Goal: Transaction & Acquisition: Purchase product/service

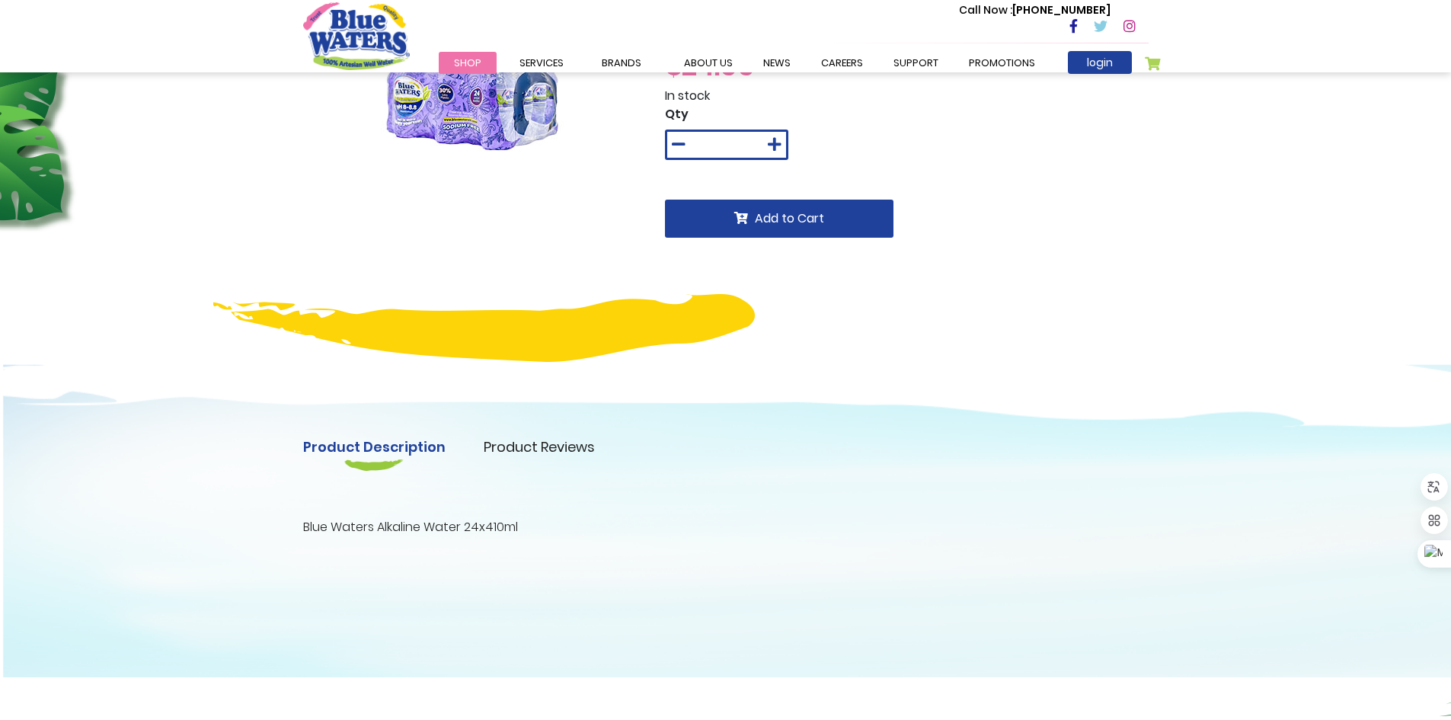
scroll to position [152, 0]
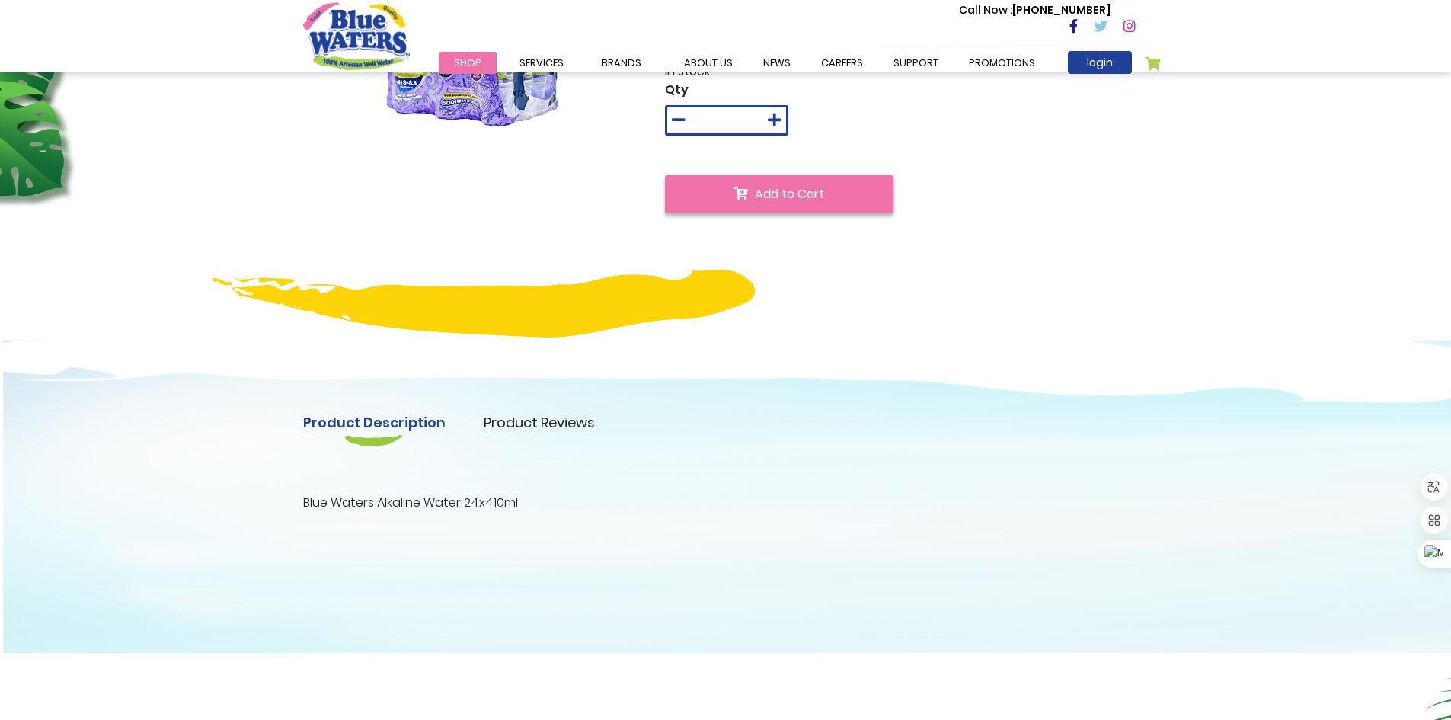
click at [836, 199] on button "Add to Cart" at bounding box center [779, 194] width 228 height 38
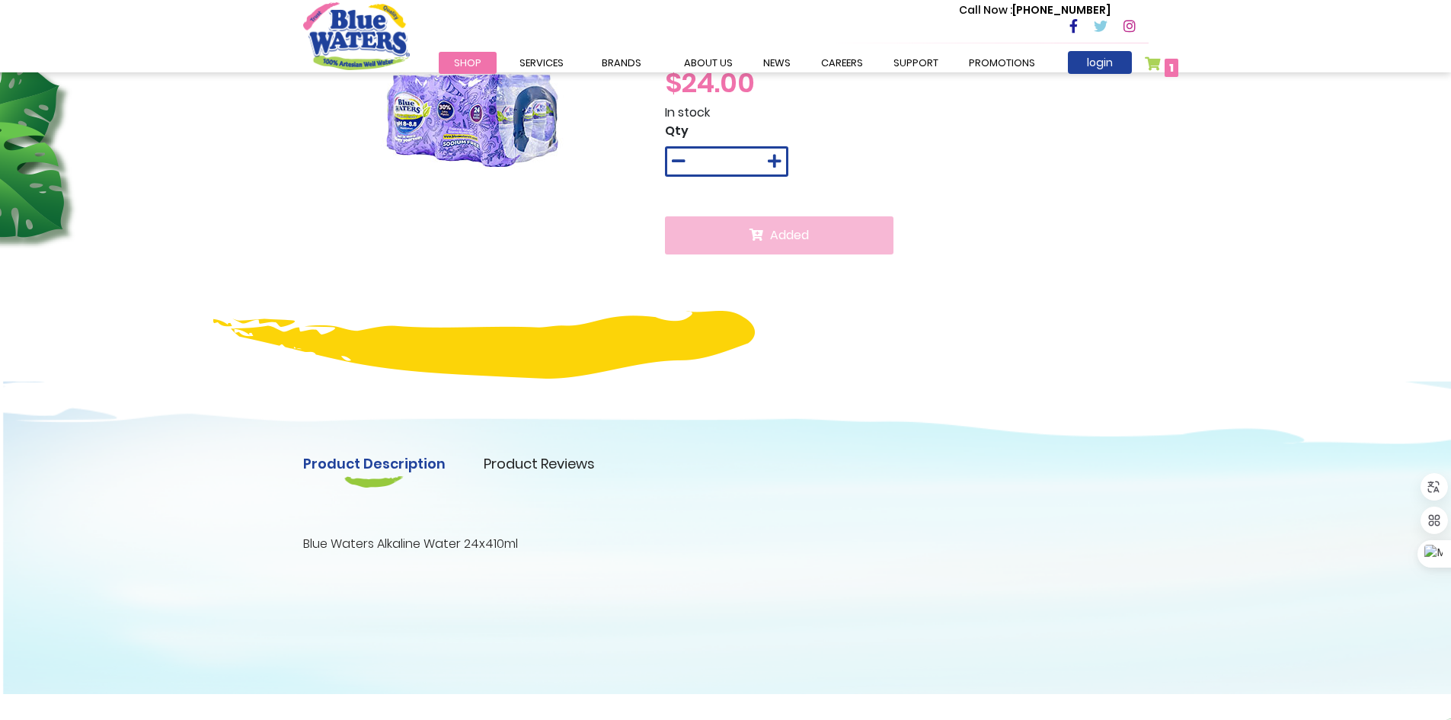
scroll to position [193, 0]
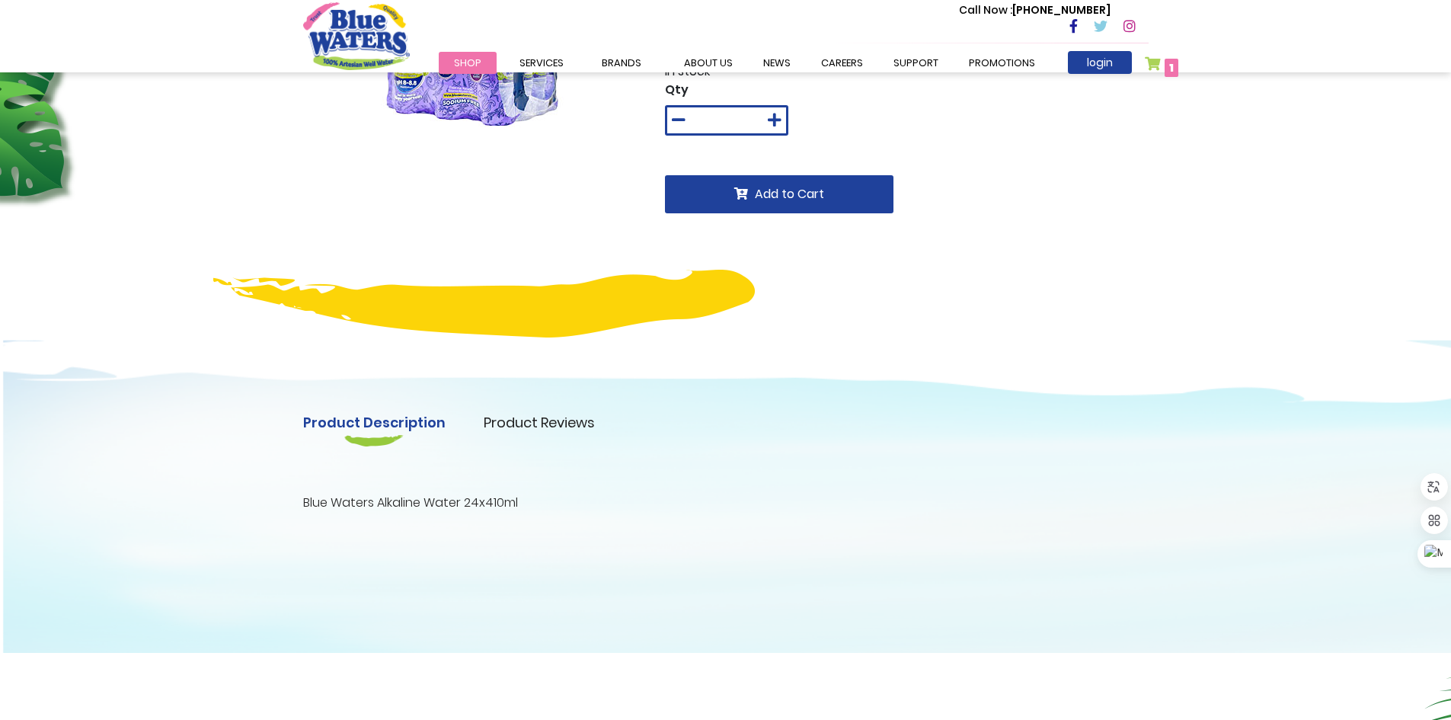
click at [1167, 69] on span "1 1 items" at bounding box center [1171, 68] width 14 height 18
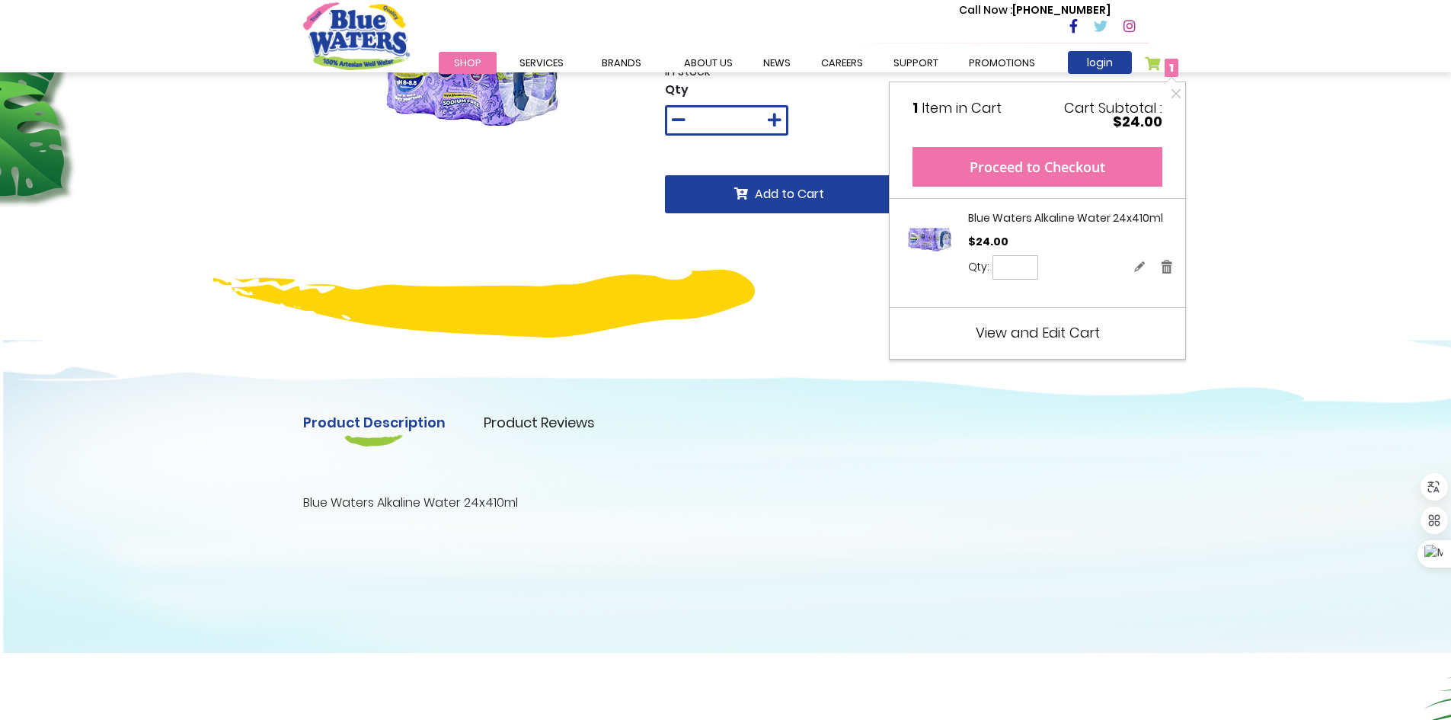
click at [1010, 166] on button "Proceed to Checkout" at bounding box center [1037, 167] width 250 height 40
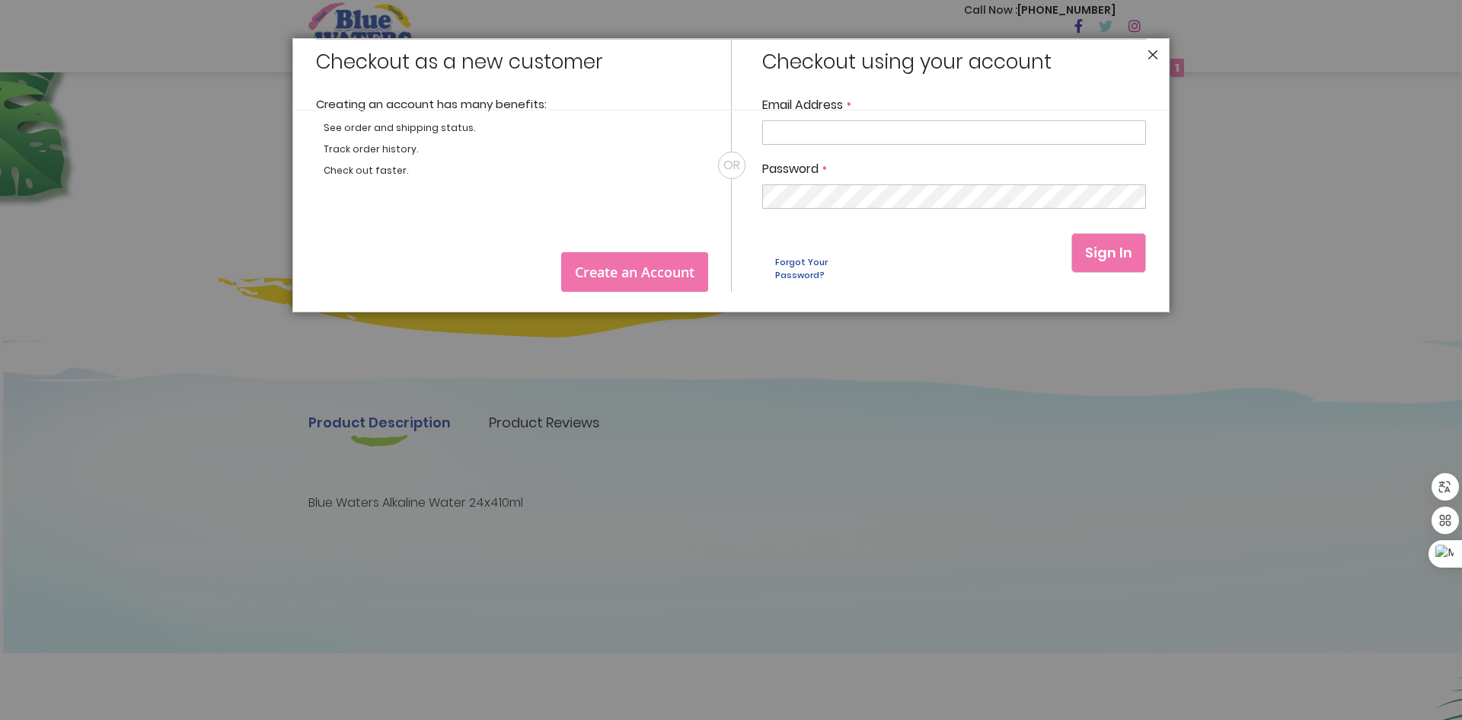
click at [1157, 56] on button "Close" at bounding box center [1153, 59] width 11 height 18
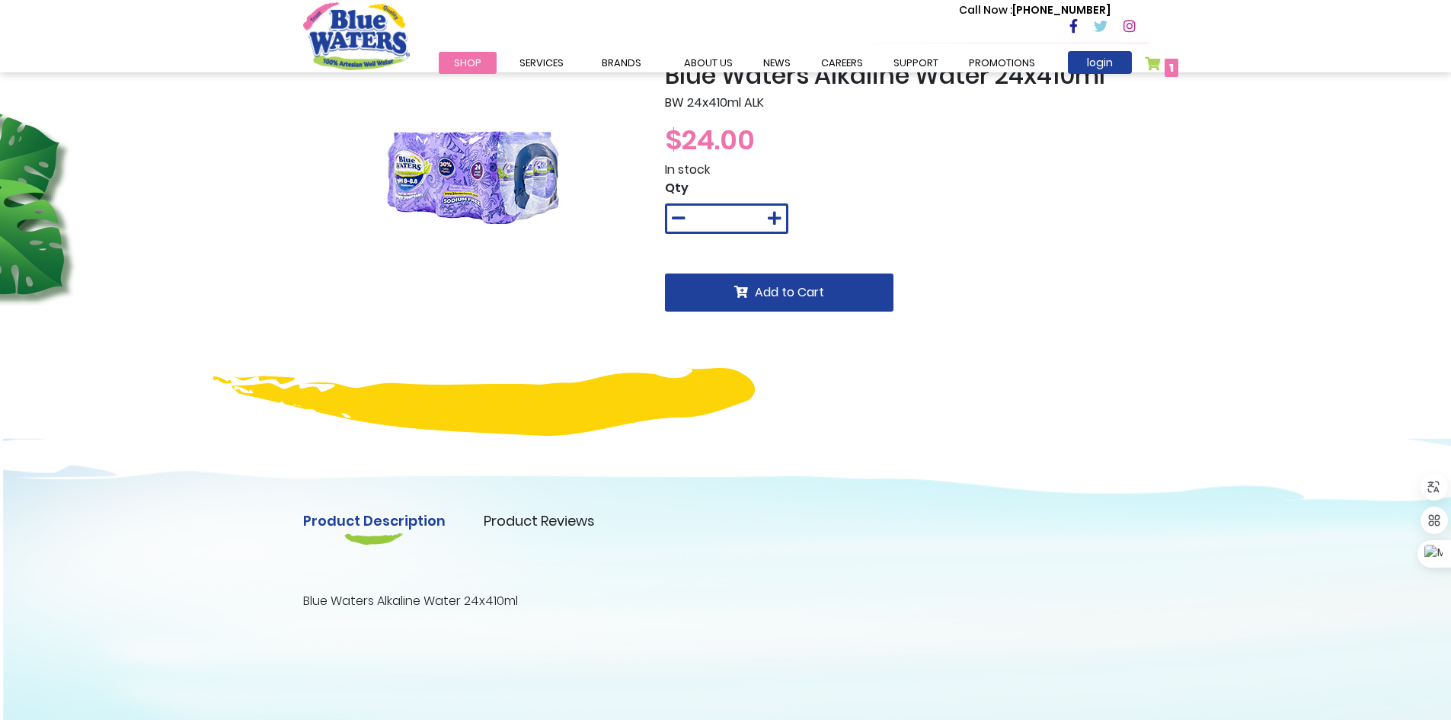
scroll to position [0, 0]
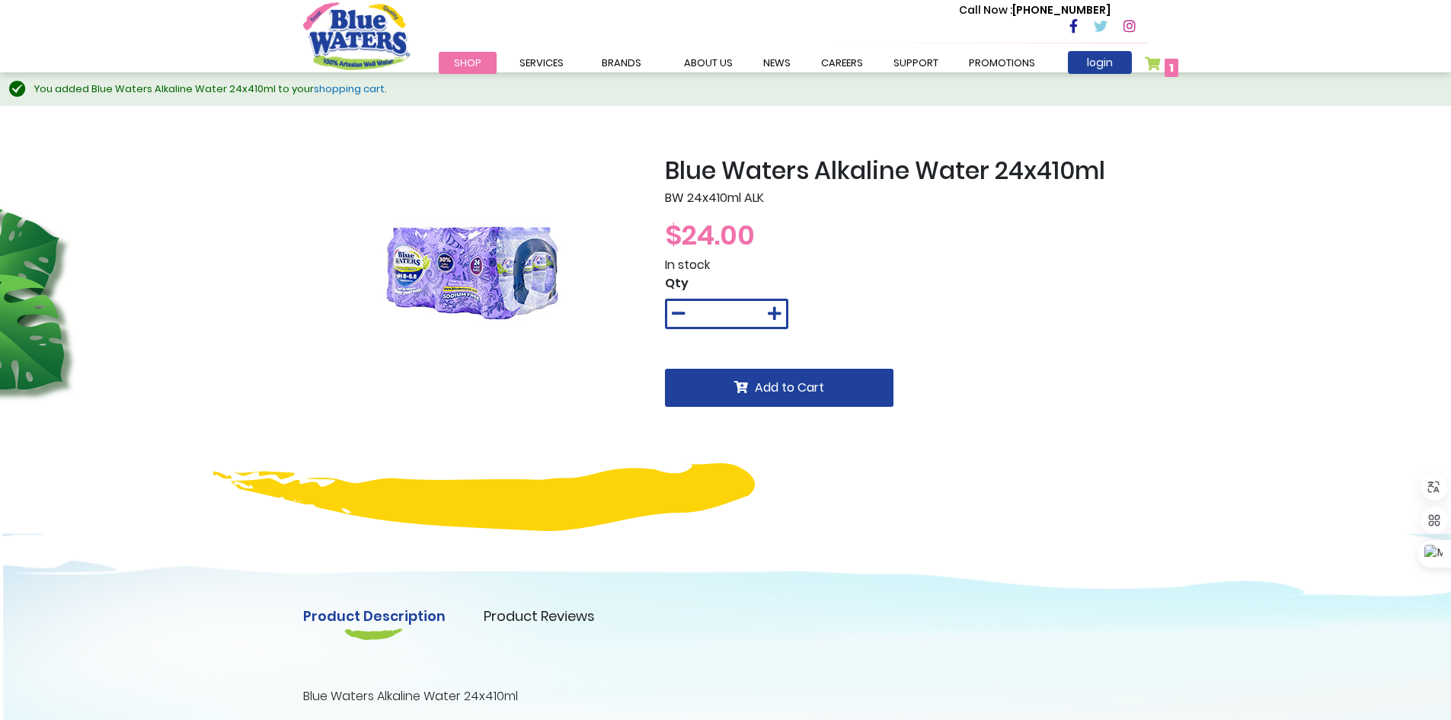
click at [459, 69] on span "Shop" at bounding box center [467, 63] width 27 height 14
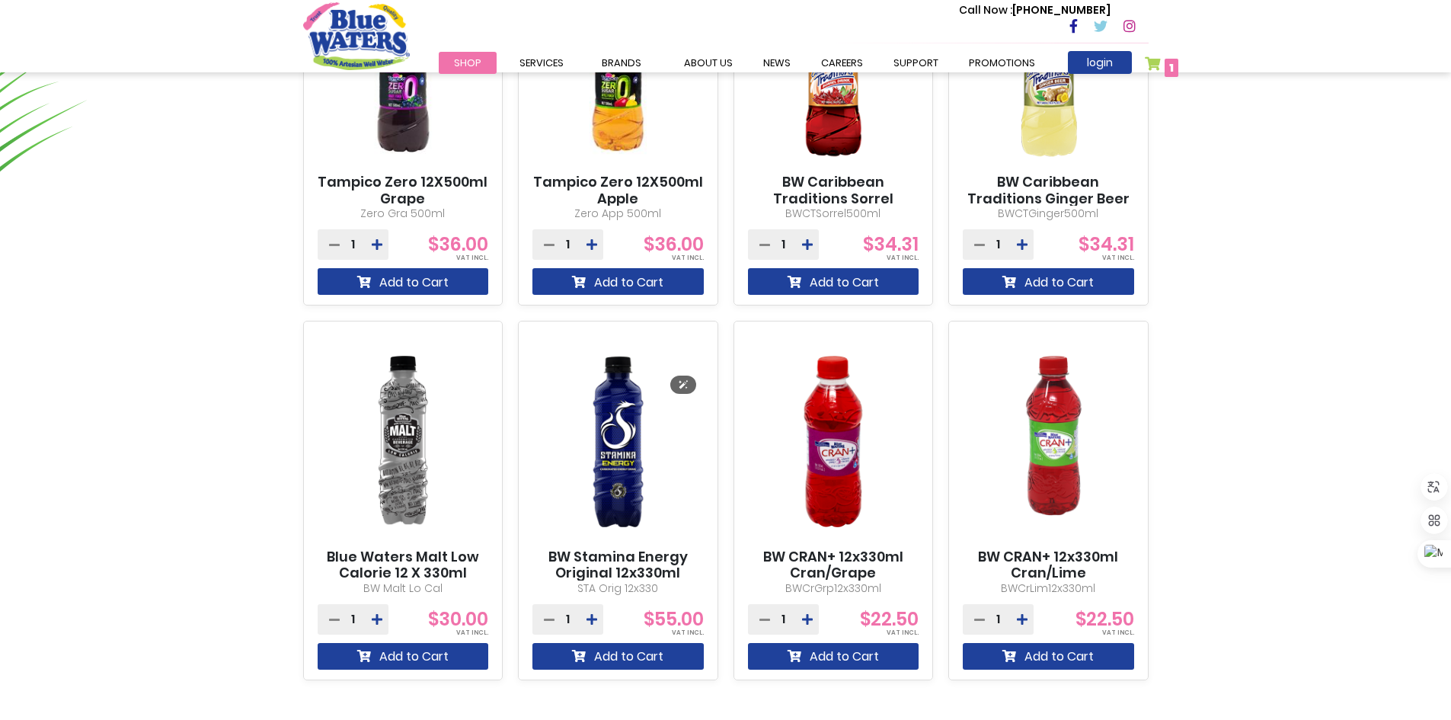
scroll to position [1448, 0]
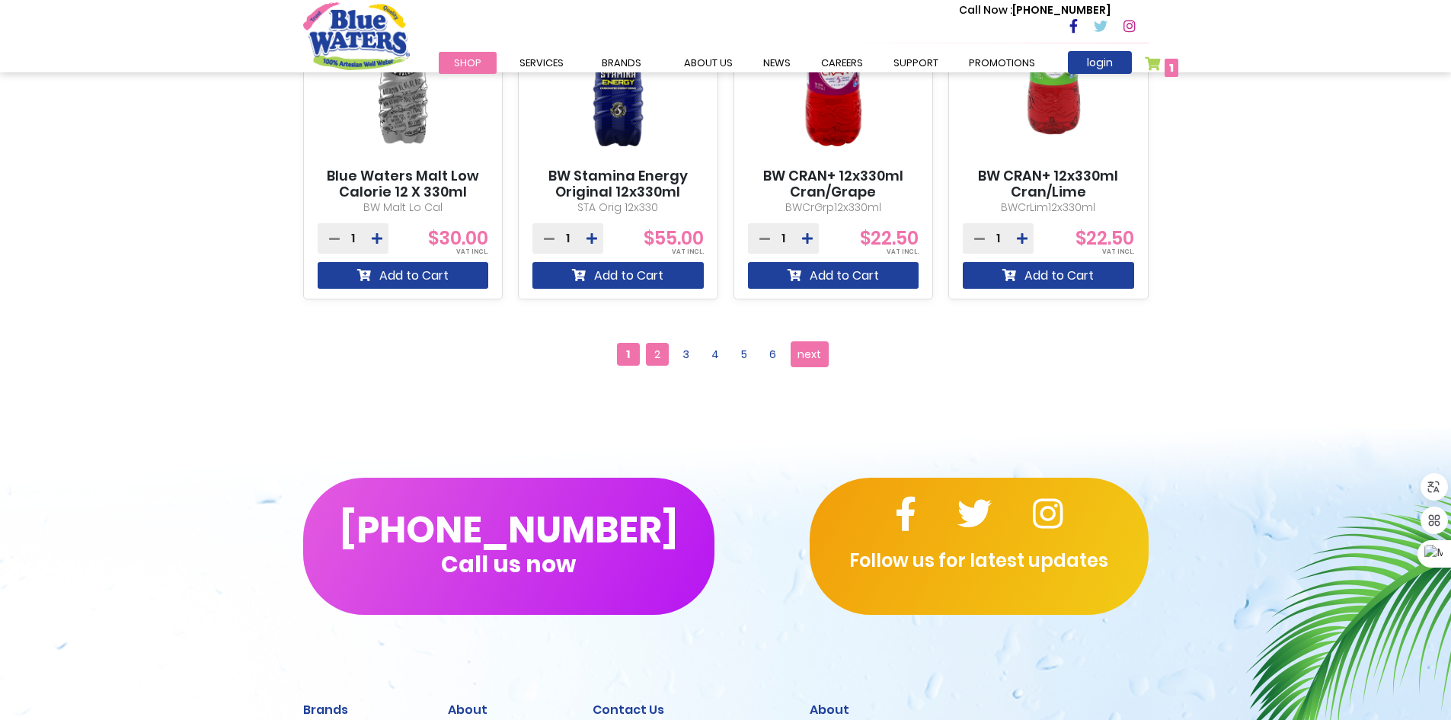
click at [650, 357] on span "2" at bounding box center [657, 354] width 23 height 23
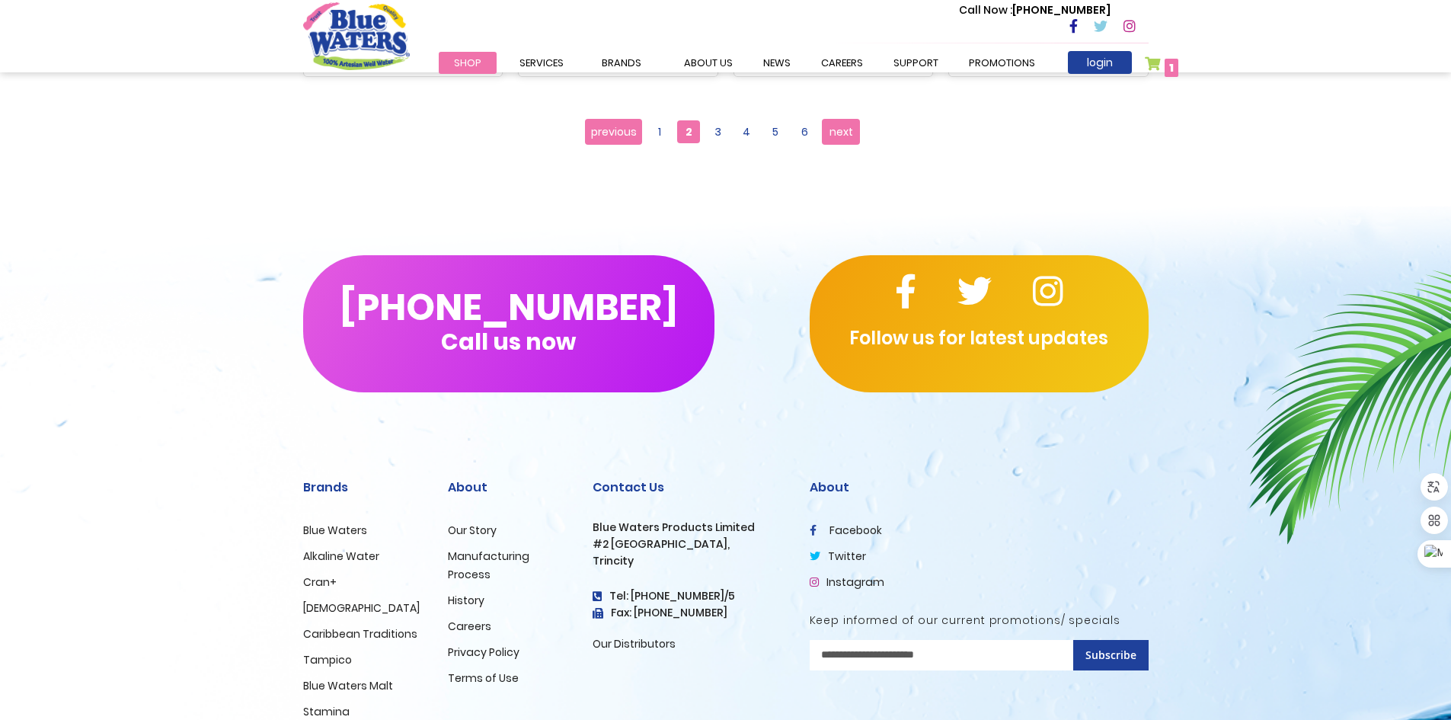
scroll to position [1675, 0]
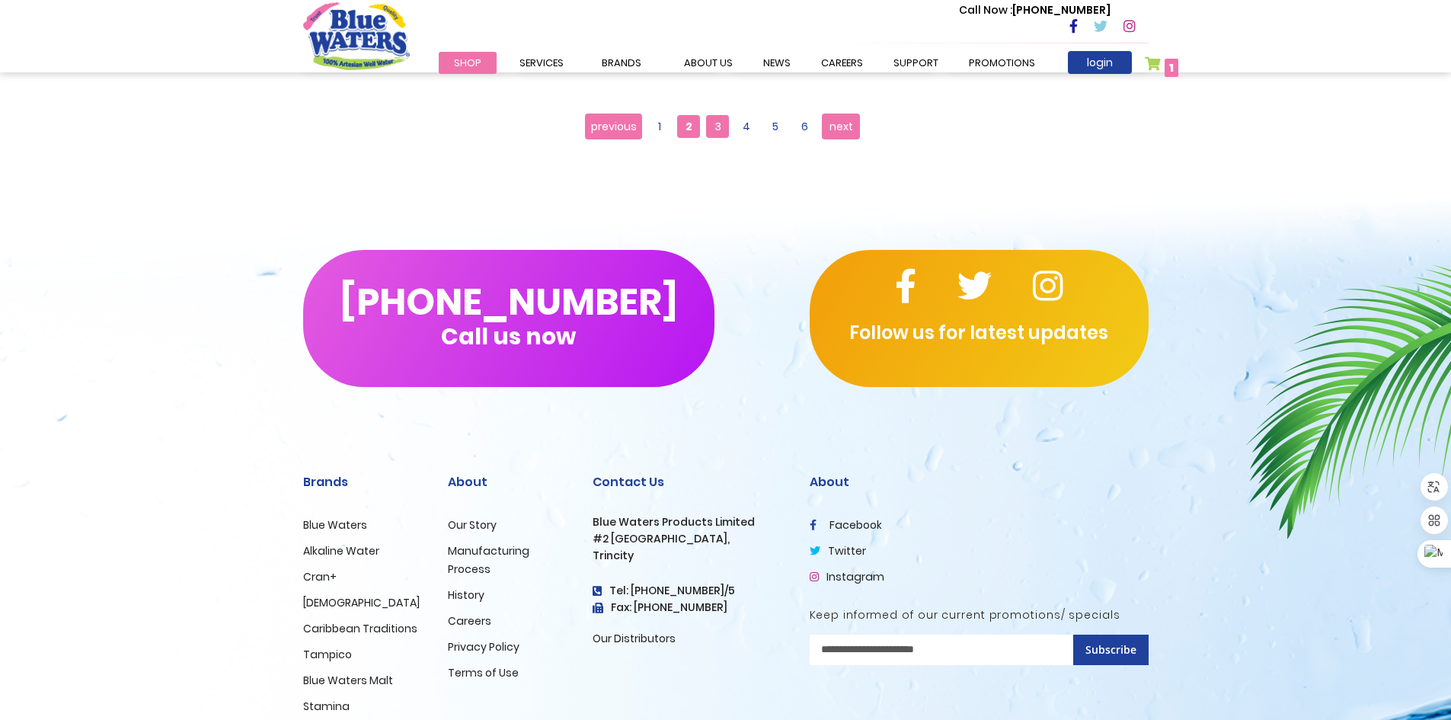
click at [727, 119] on span "3" at bounding box center [717, 126] width 23 height 23
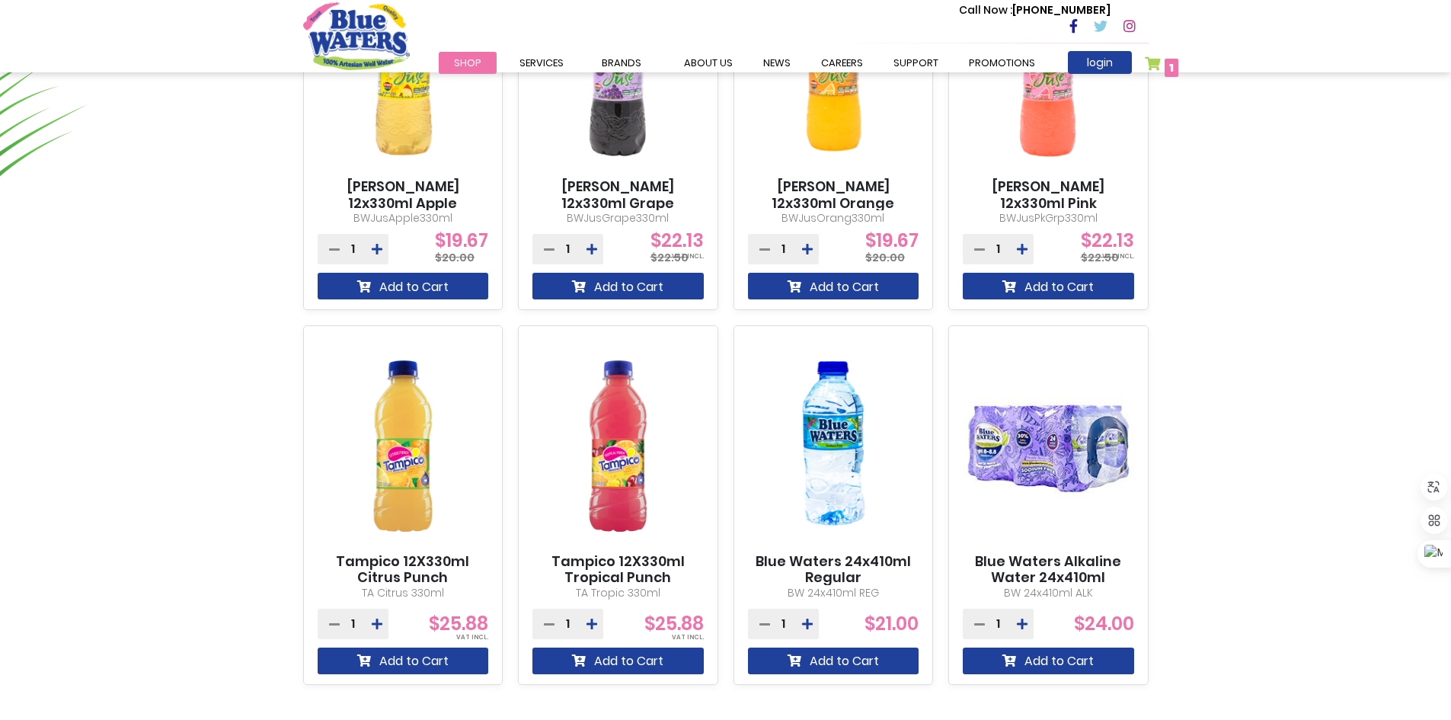
scroll to position [1142, 0]
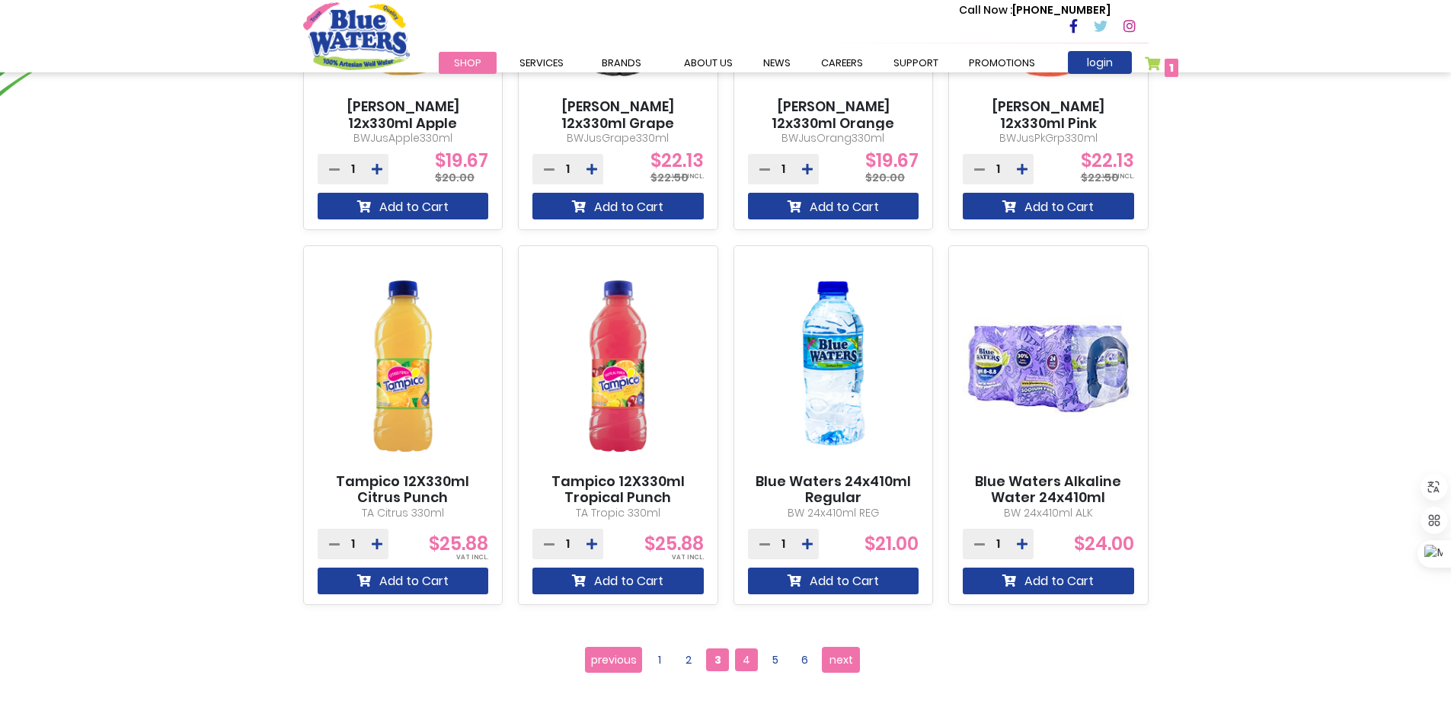
click at [744, 653] on span "4" at bounding box center [746, 659] width 23 height 23
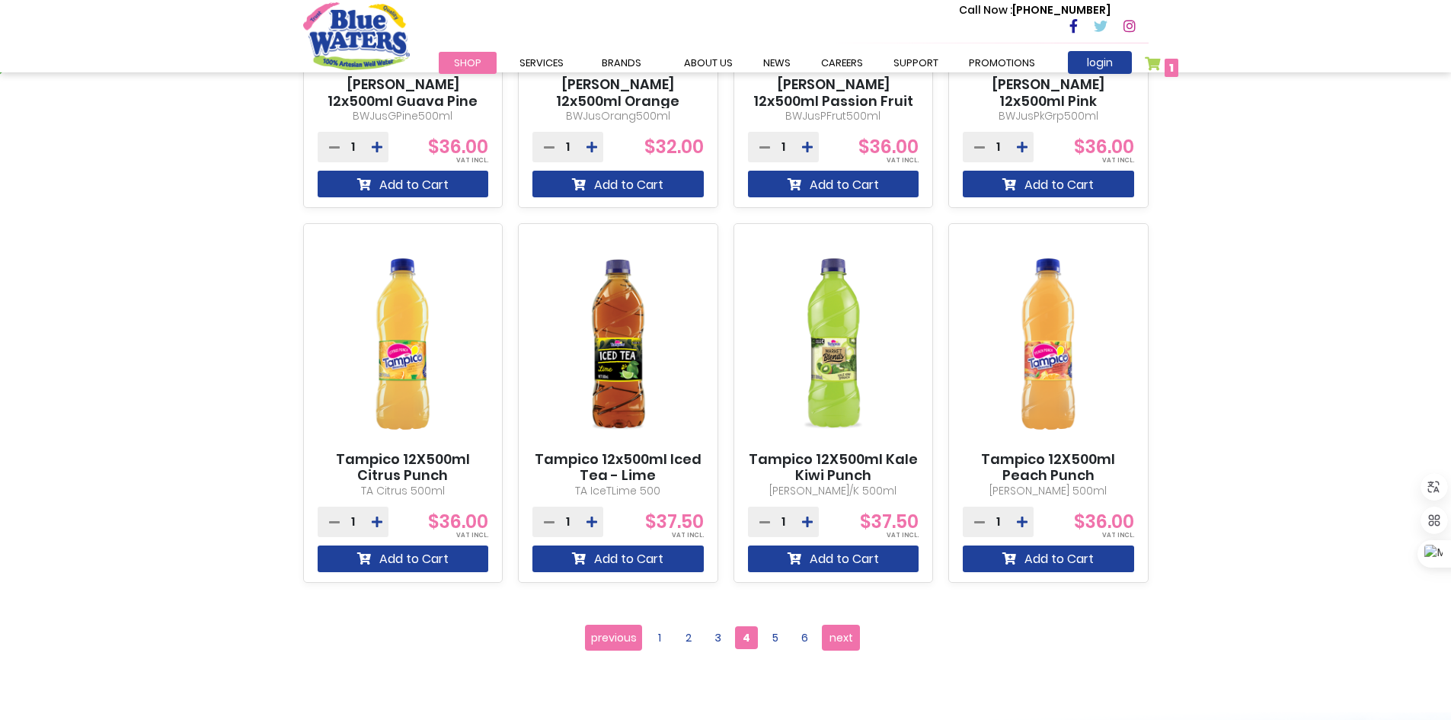
scroll to position [1142, 0]
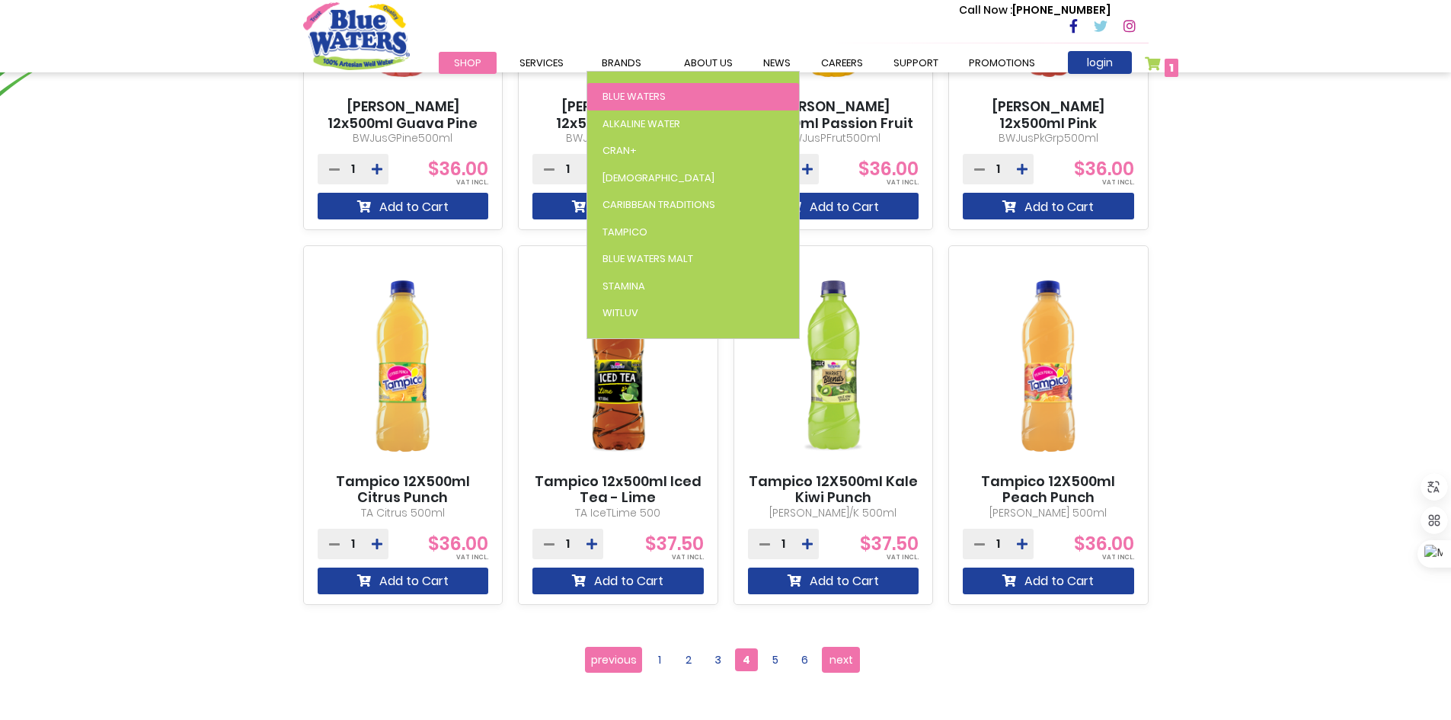
click at [647, 86] on link "Blue Waters" at bounding box center [693, 96] width 212 height 27
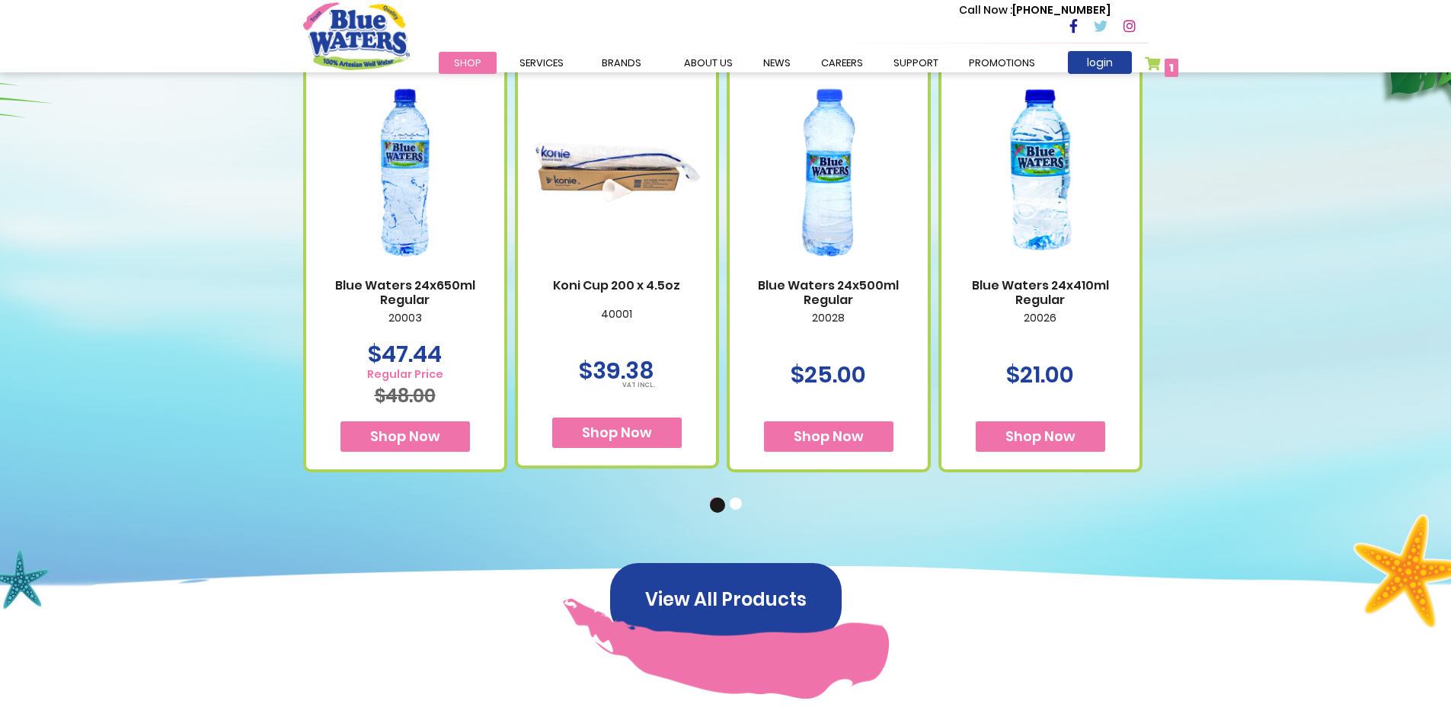
scroll to position [841, 0]
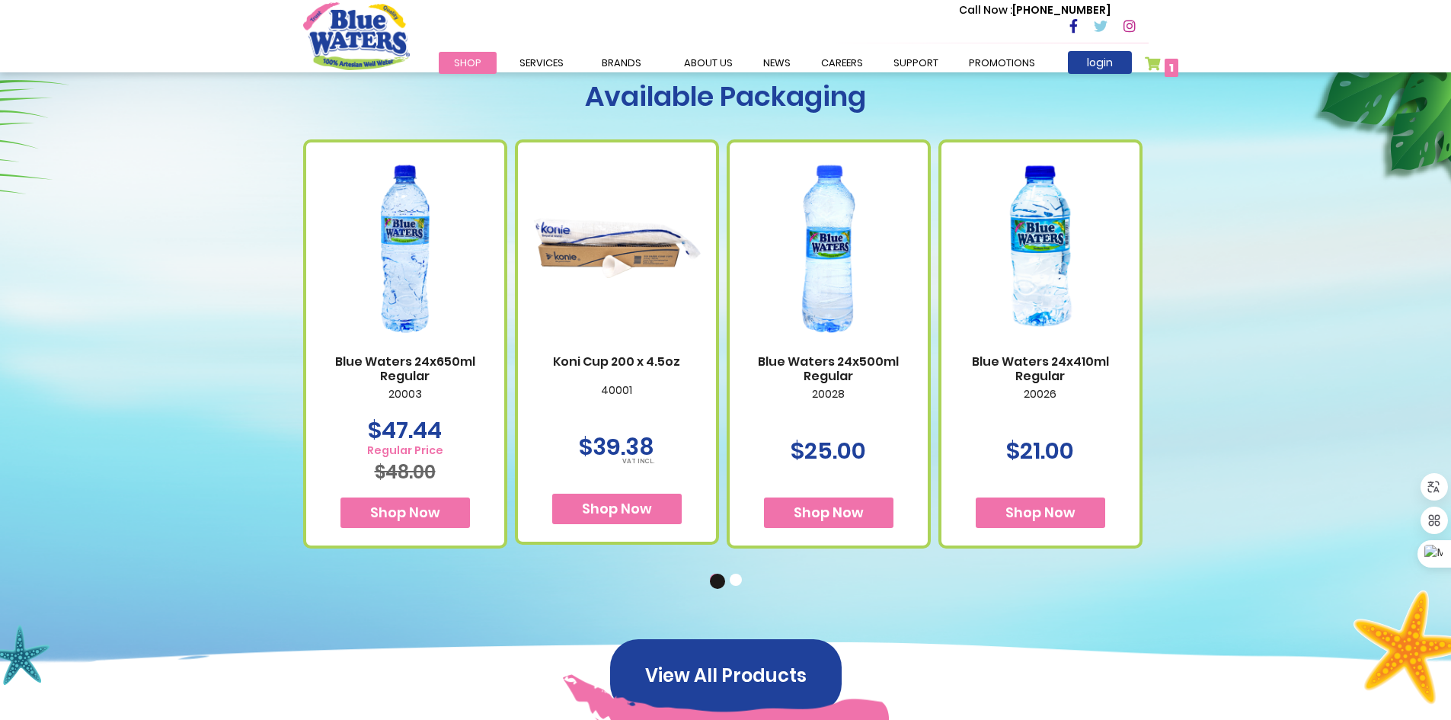
click at [734, 572] on ul "1 2" at bounding box center [725, 579] width 845 height 16
click at [736, 582] on button "2" at bounding box center [737, 580] width 15 height 15
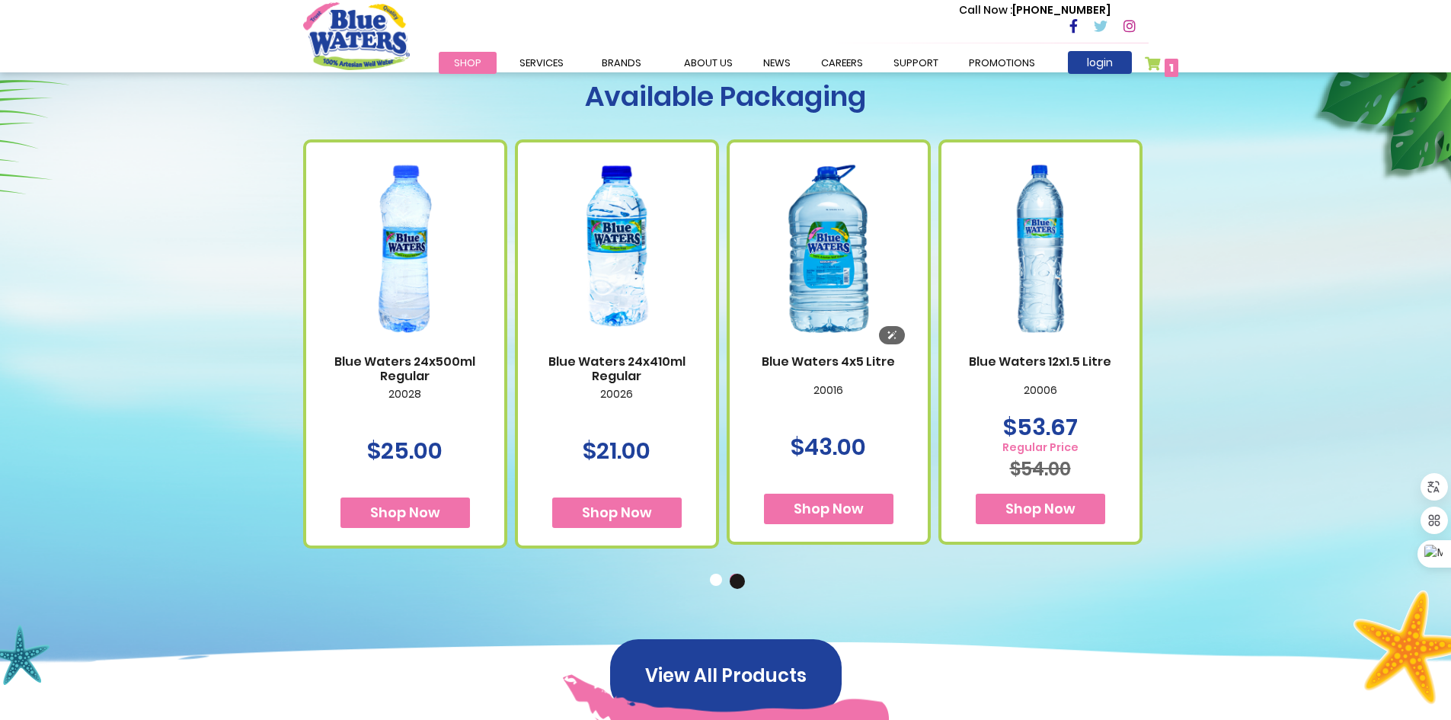
click at [809, 283] on img at bounding box center [829, 248] width 168 height 209
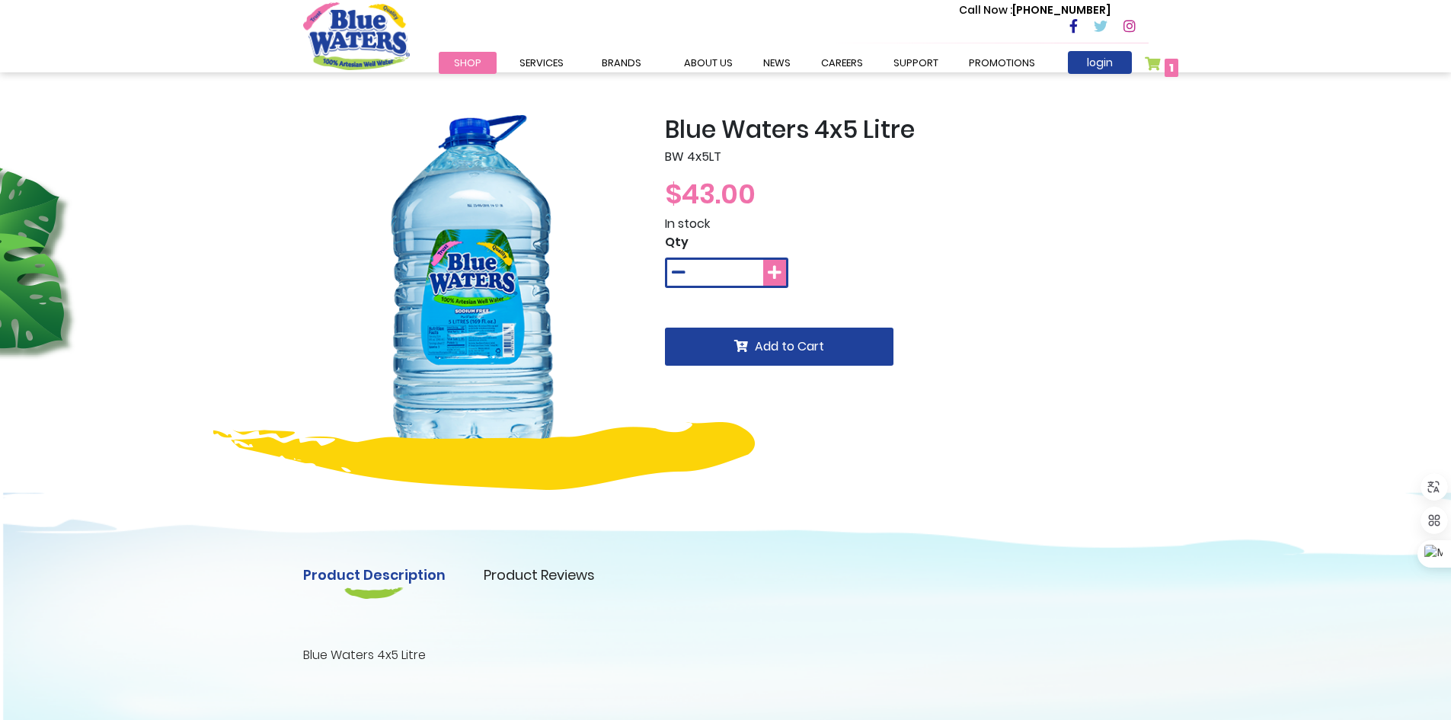
click at [775, 275] on icon at bounding box center [775, 272] width 14 height 15
type input "*"
